Goal: Task Accomplishment & Management: Use online tool/utility

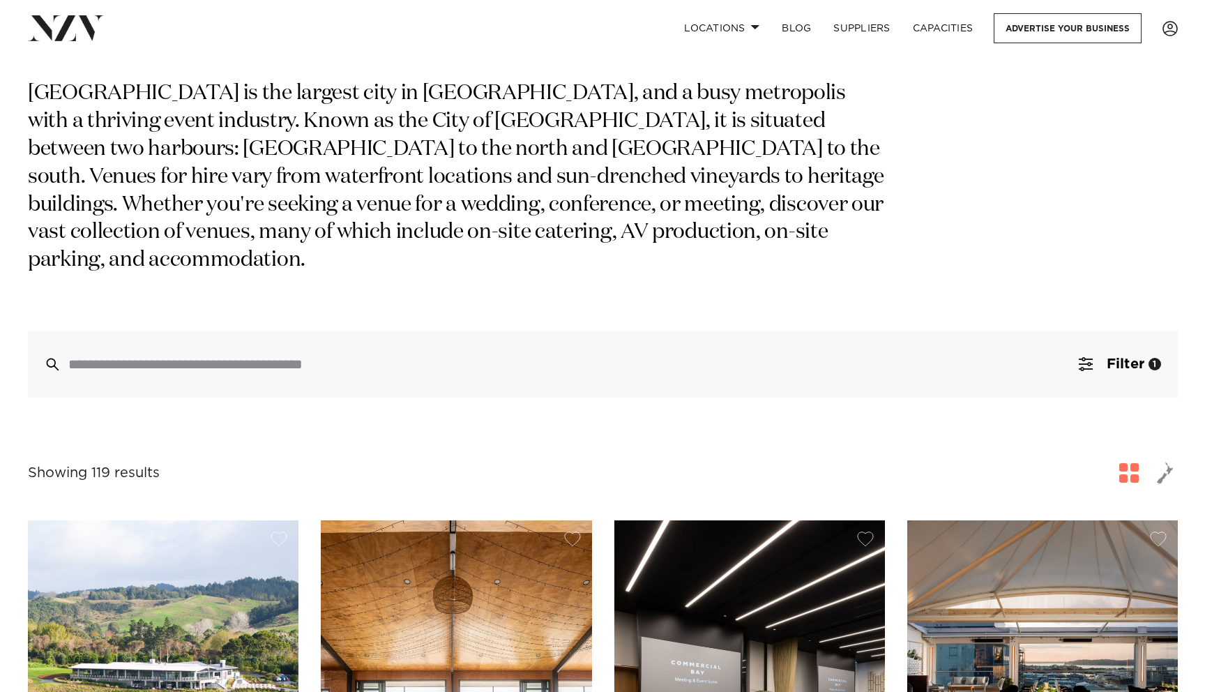
scroll to position [103, 0]
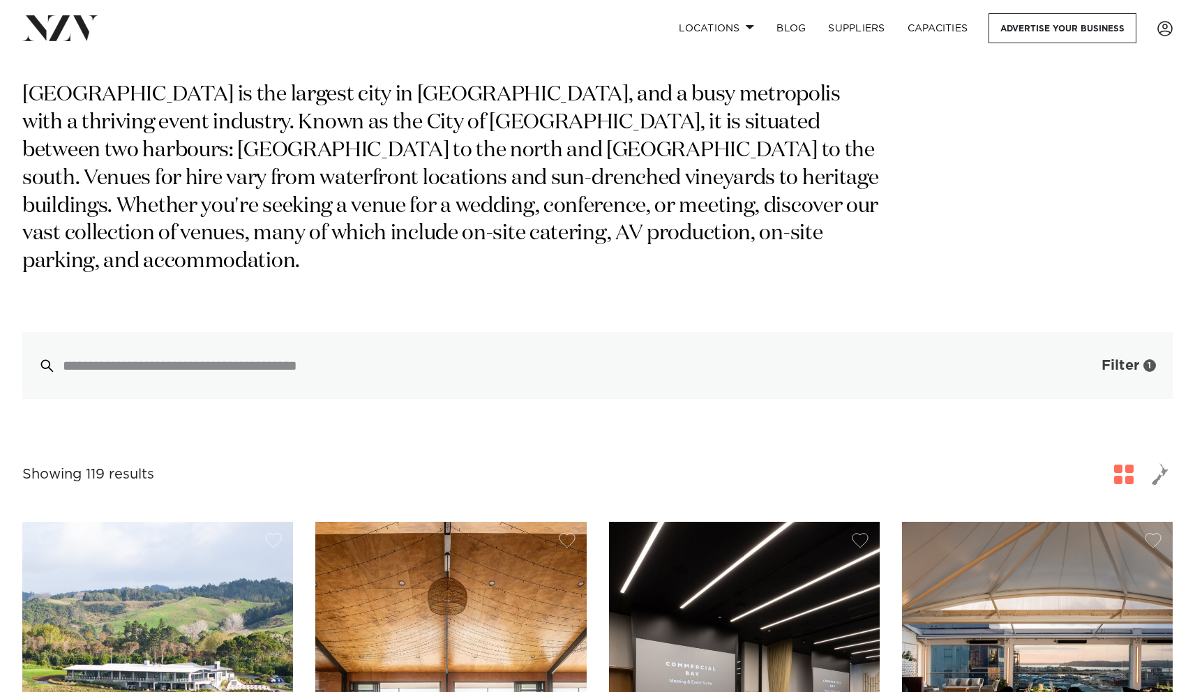
click at [1091, 342] on button "Filter 1" at bounding box center [1115, 365] width 116 height 67
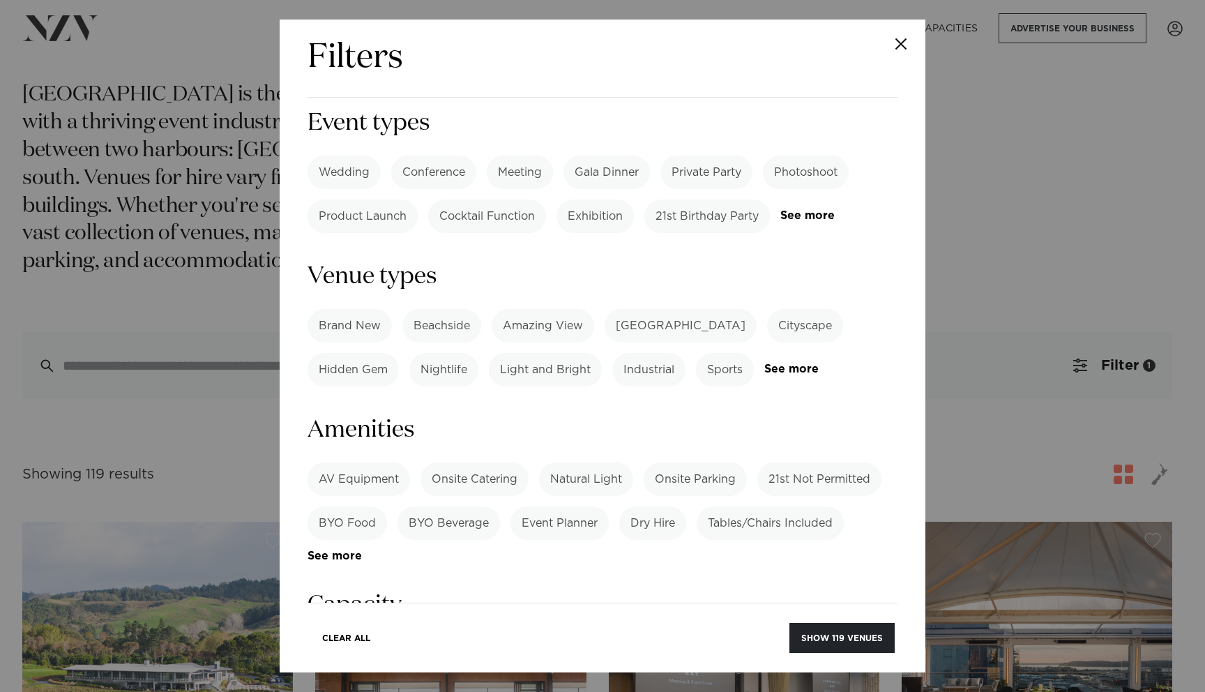
scroll to position [689, 0]
click at [782, 506] on label "Tables/Chairs Included" at bounding box center [770, 522] width 147 height 33
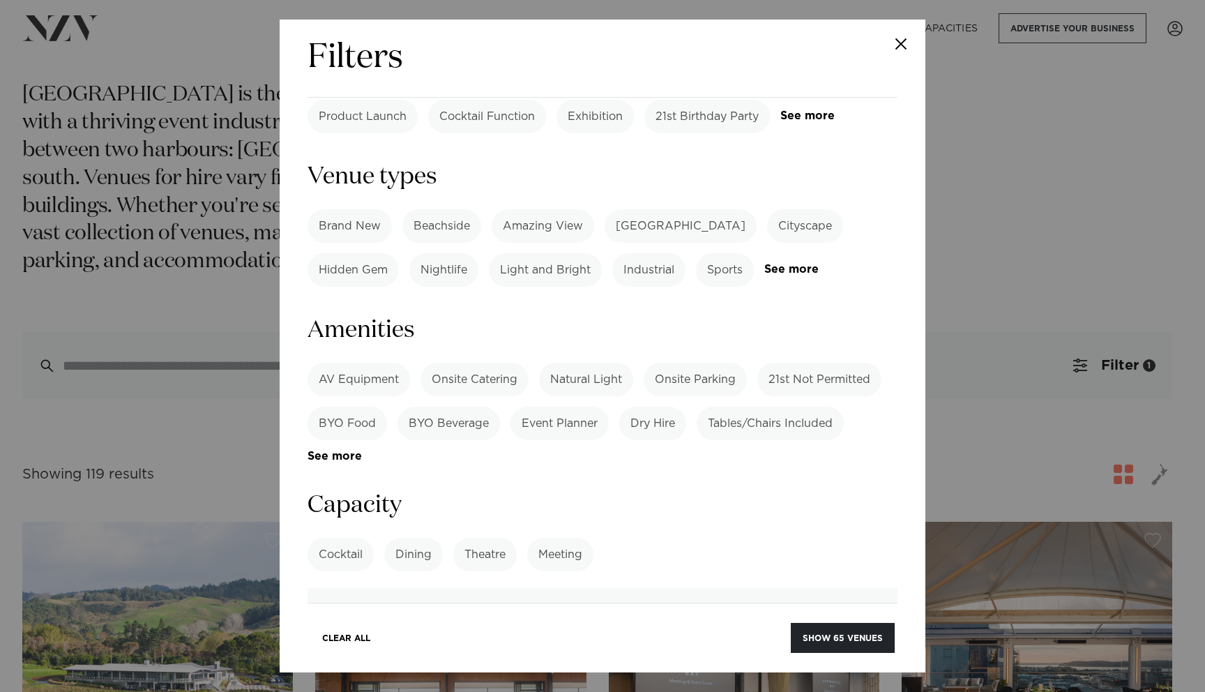
scroll to position [790, 0]
click at [570, 535] on label "Meeting" at bounding box center [560, 551] width 66 height 33
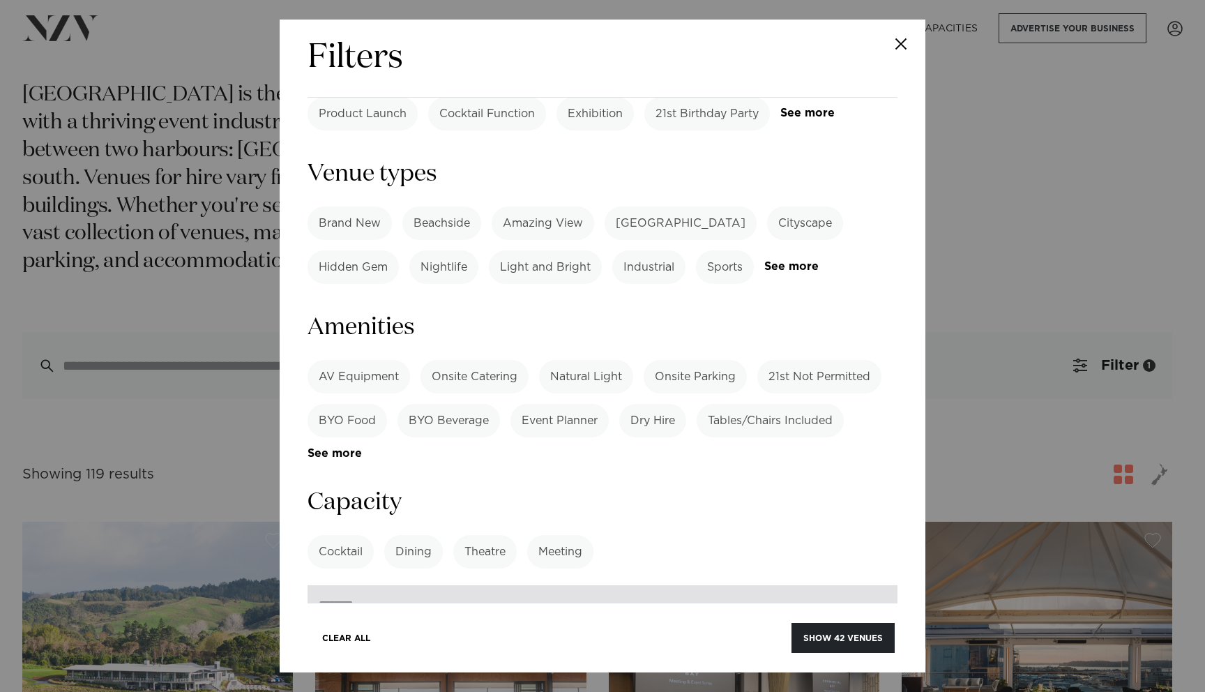
click at [504, 585] on input "number" at bounding box center [603, 604] width 590 height 38
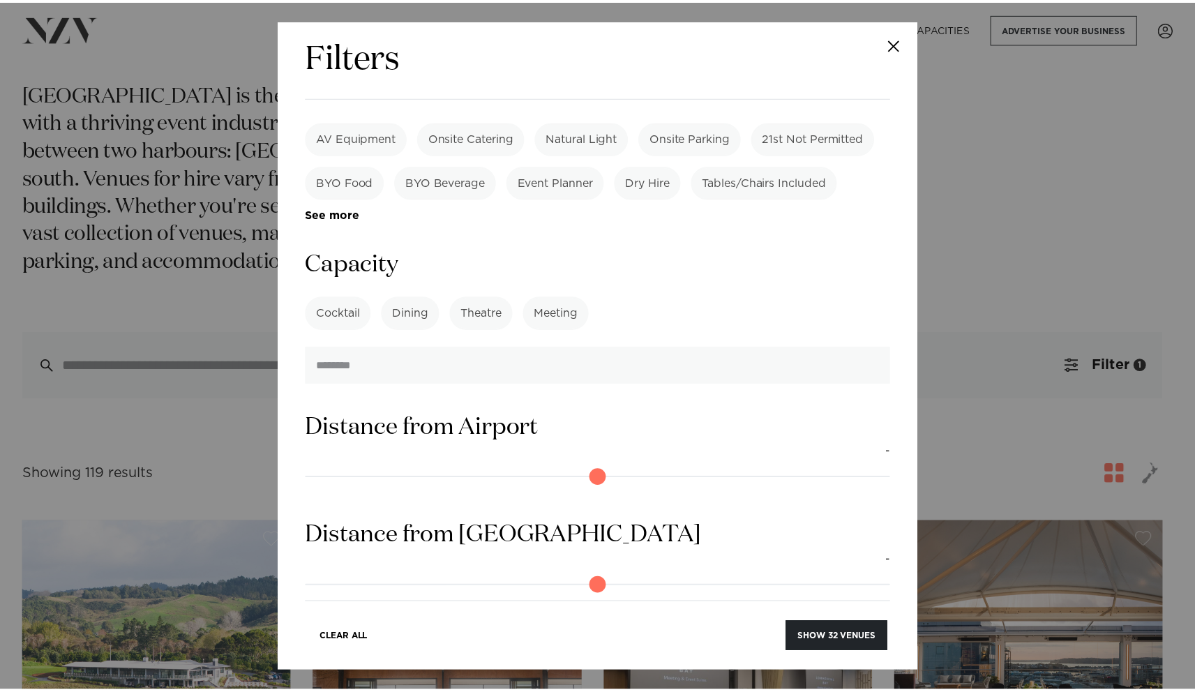
scroll to position [1070, 0]
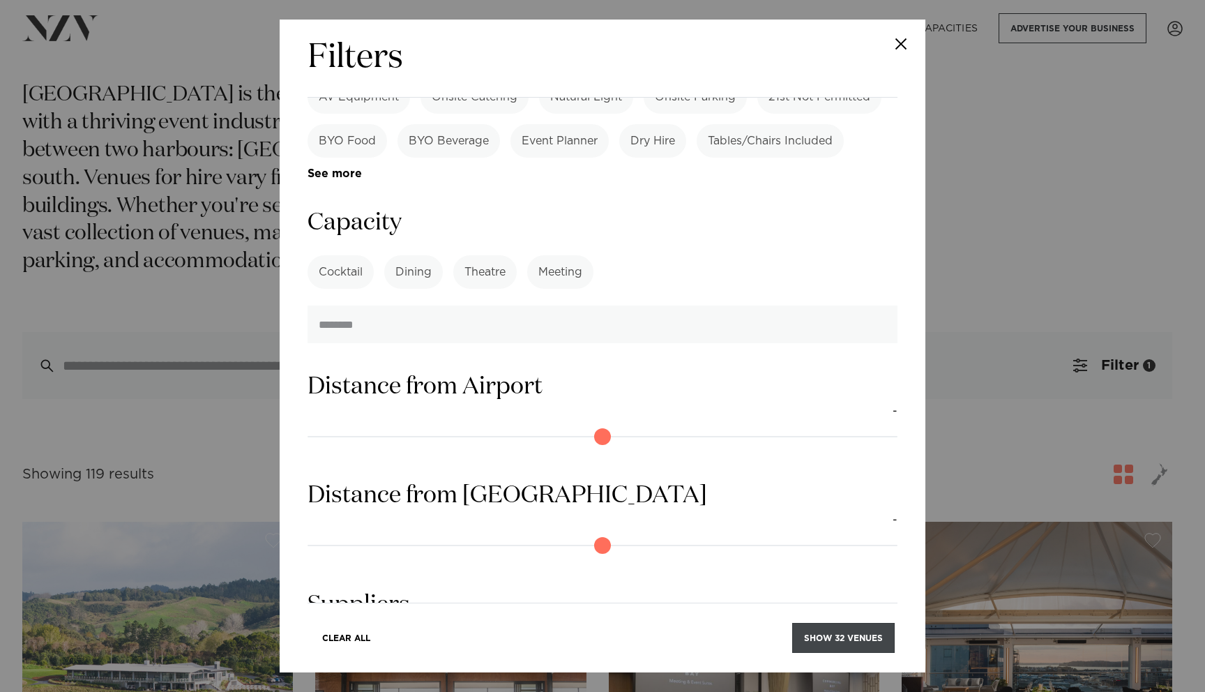
type input "**"
click at [847, 631] on button "Show 32 venues" at bounding box center [843, 638] width 103 height 30
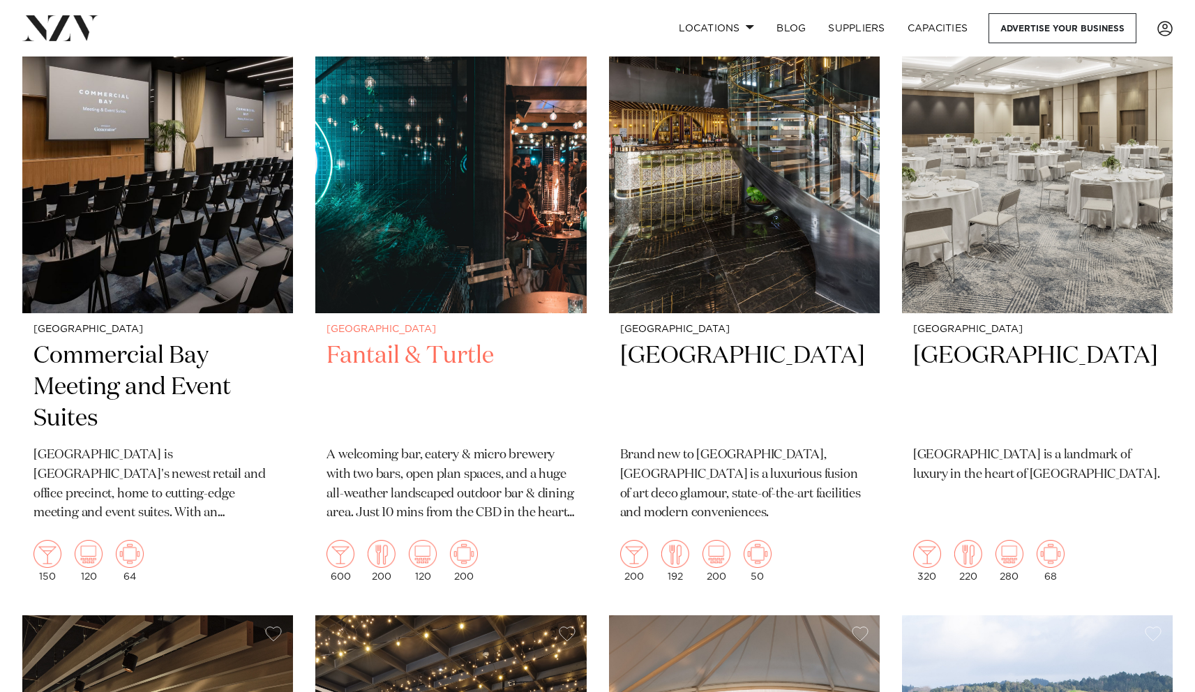
scroll to position [1065, 0]
